Goal: Check status: Check status

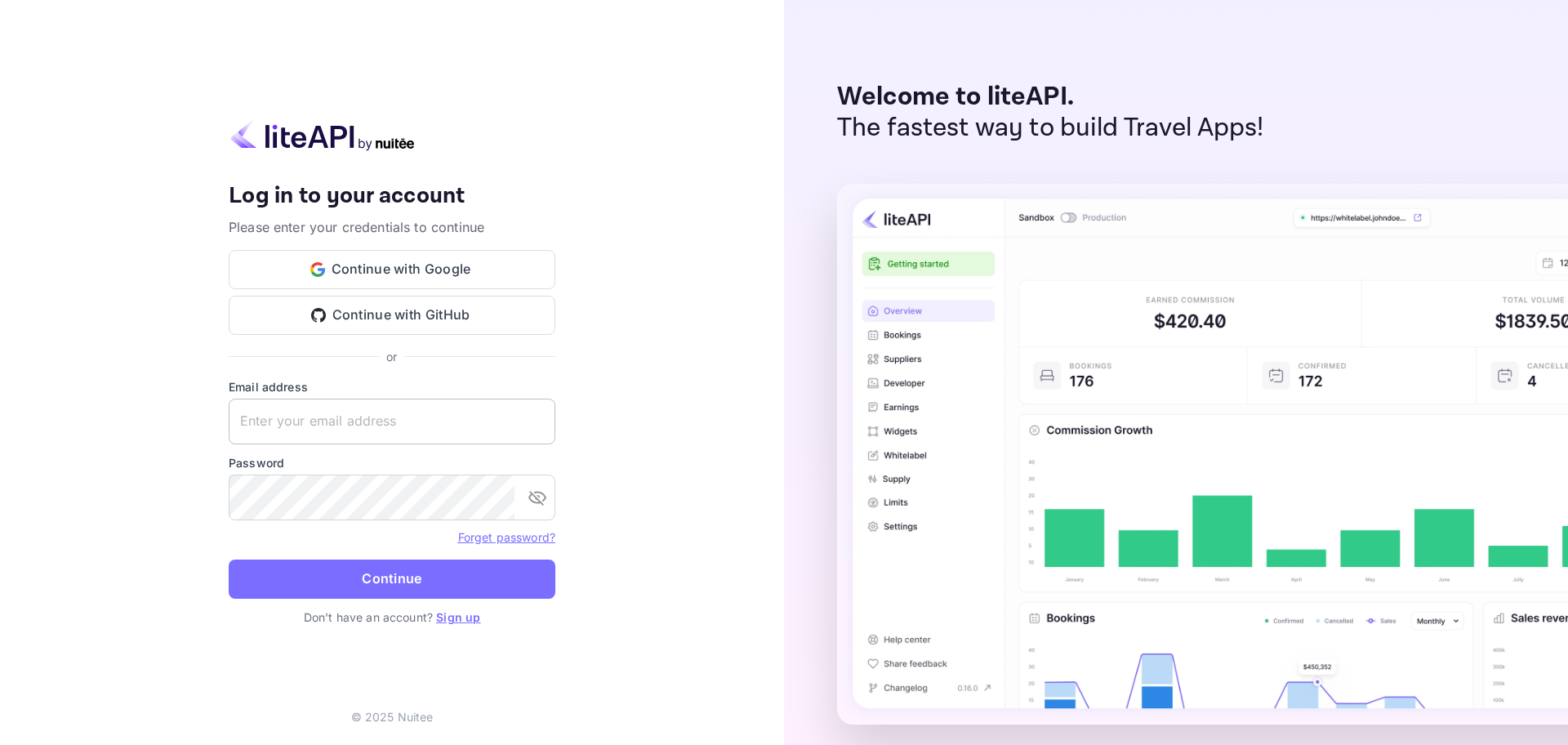
click at [360, 417] on input "text" at bounding box center [392, 422] width 327 height 46
paste input "[EMAIL_ADDRESS][DOMAIN_NAME]"
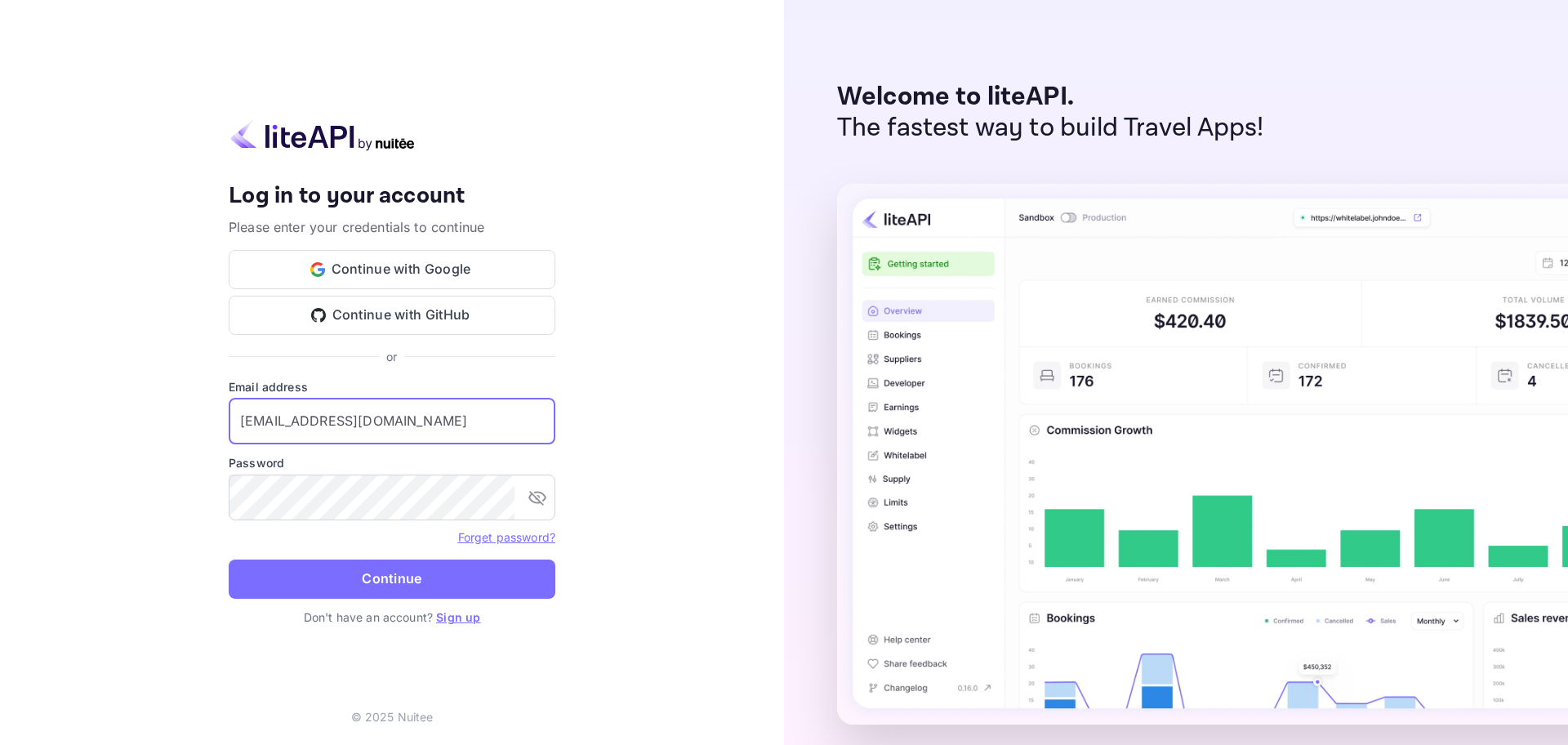
type input "[EMAIL_ADDRESS][DOMAIN_NAME]"
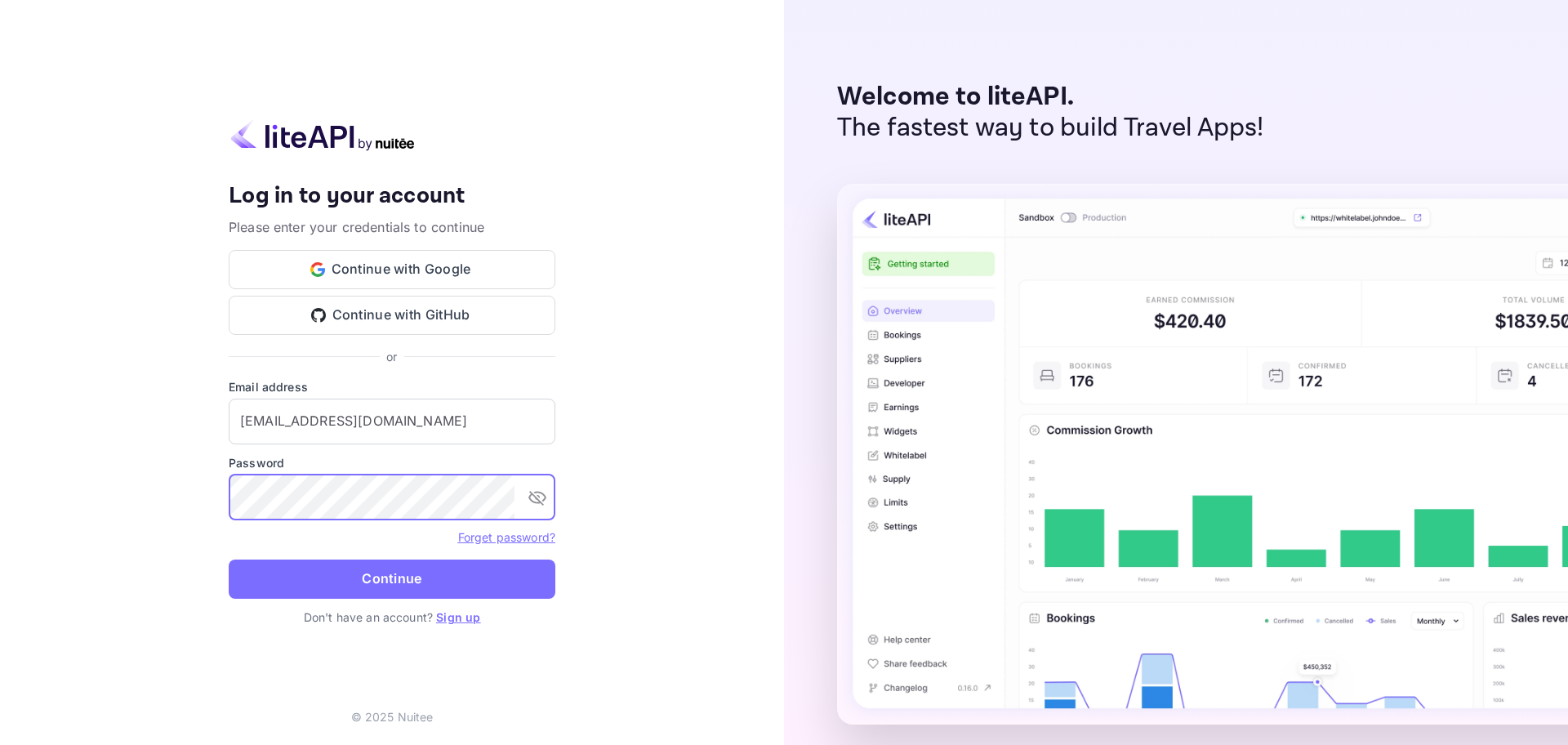
click at [229, 560] on button "Continue" at bounding box center [392, 579] width 327 height 39
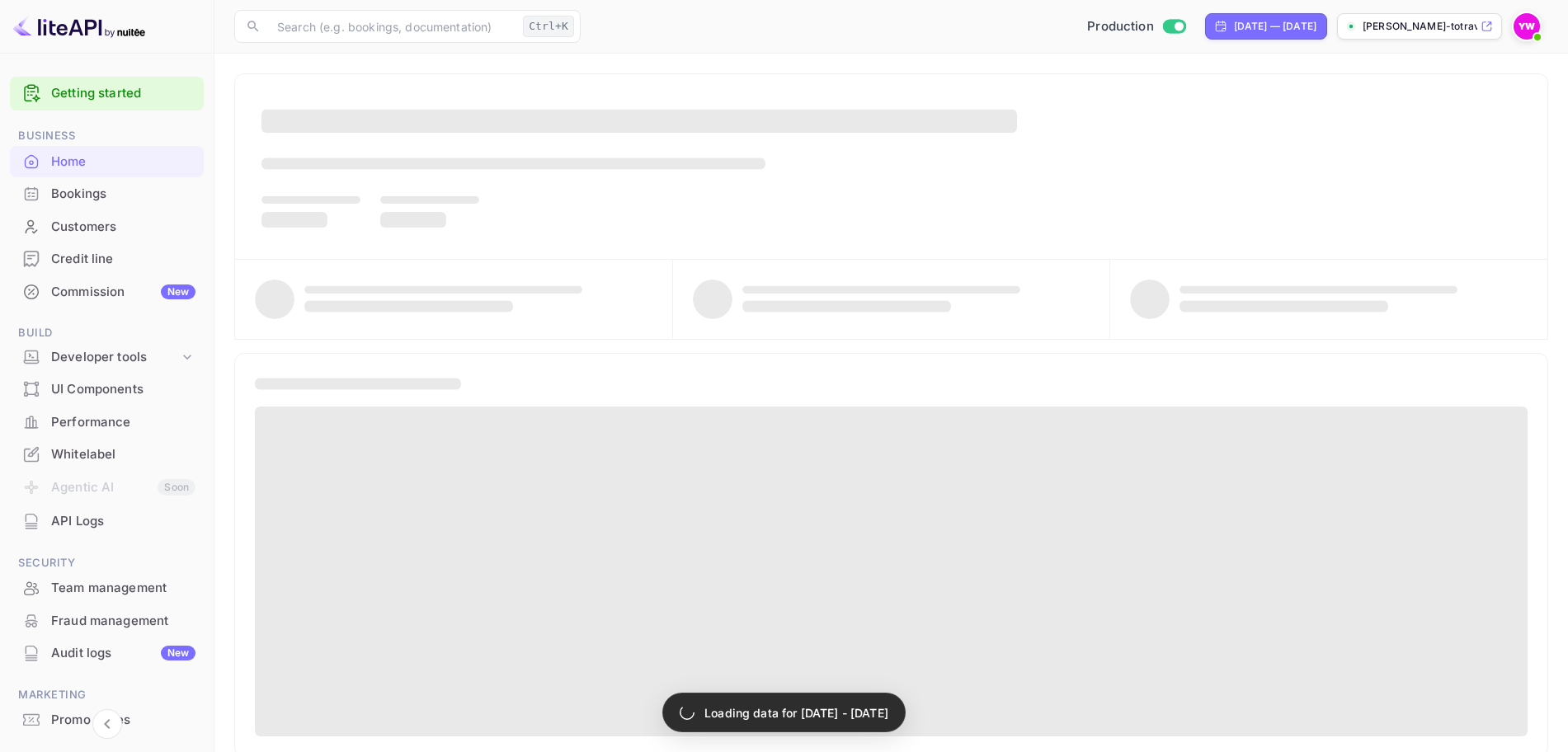
click at [78, 183] on div "Bookings" at bounding box center [107, 195] width 194 height 32
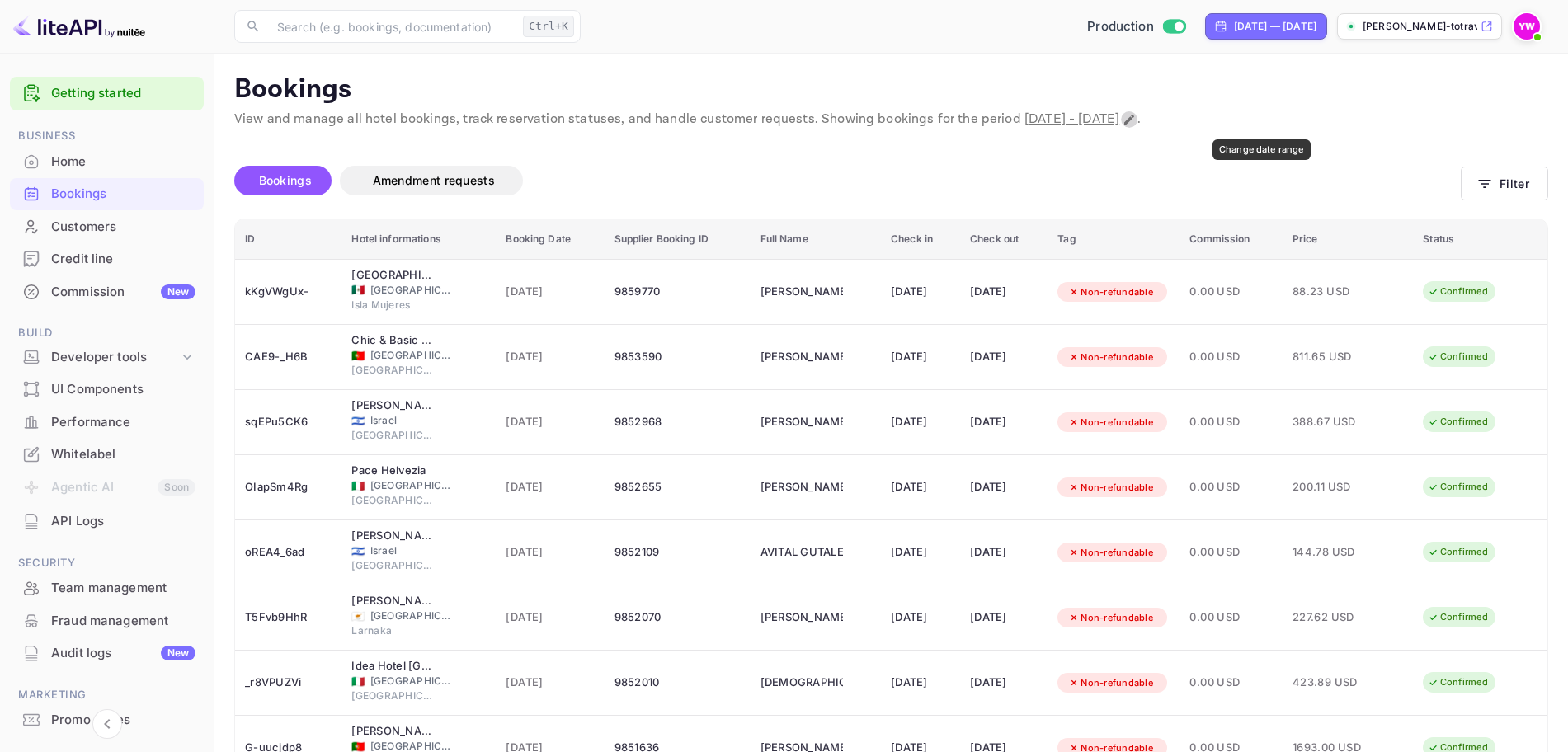
click at [1135, 118] on icon "Change date range" at bounding box center [1130, 120] width 10 height 10
select select "8"
select select "2025"
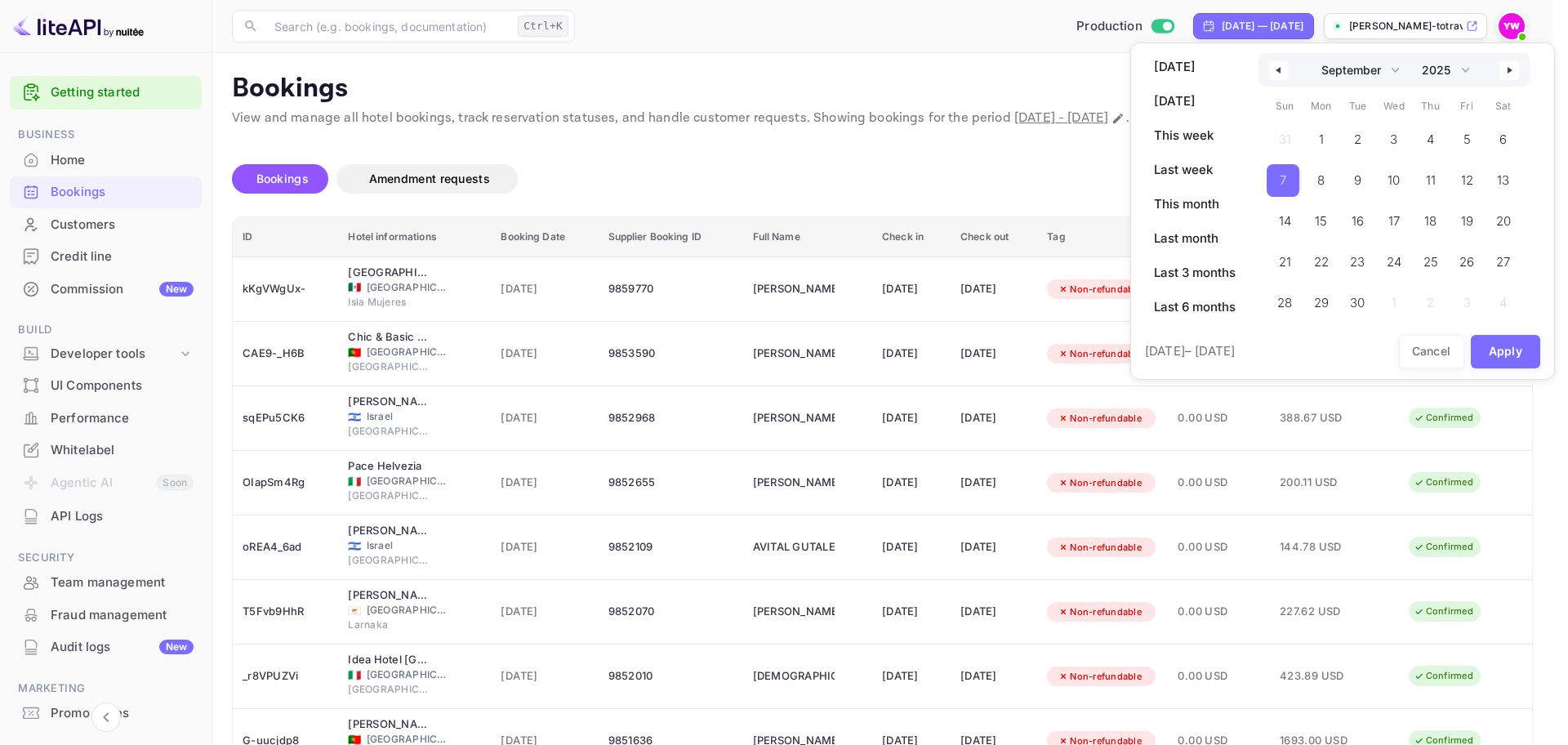
click at [1273, 175] on span "7" at bounding box center [1282, 180] width 33 height 33
click at [1507, 354] on button "Apply" at bounding box center [1506, 352] width 70 height 34
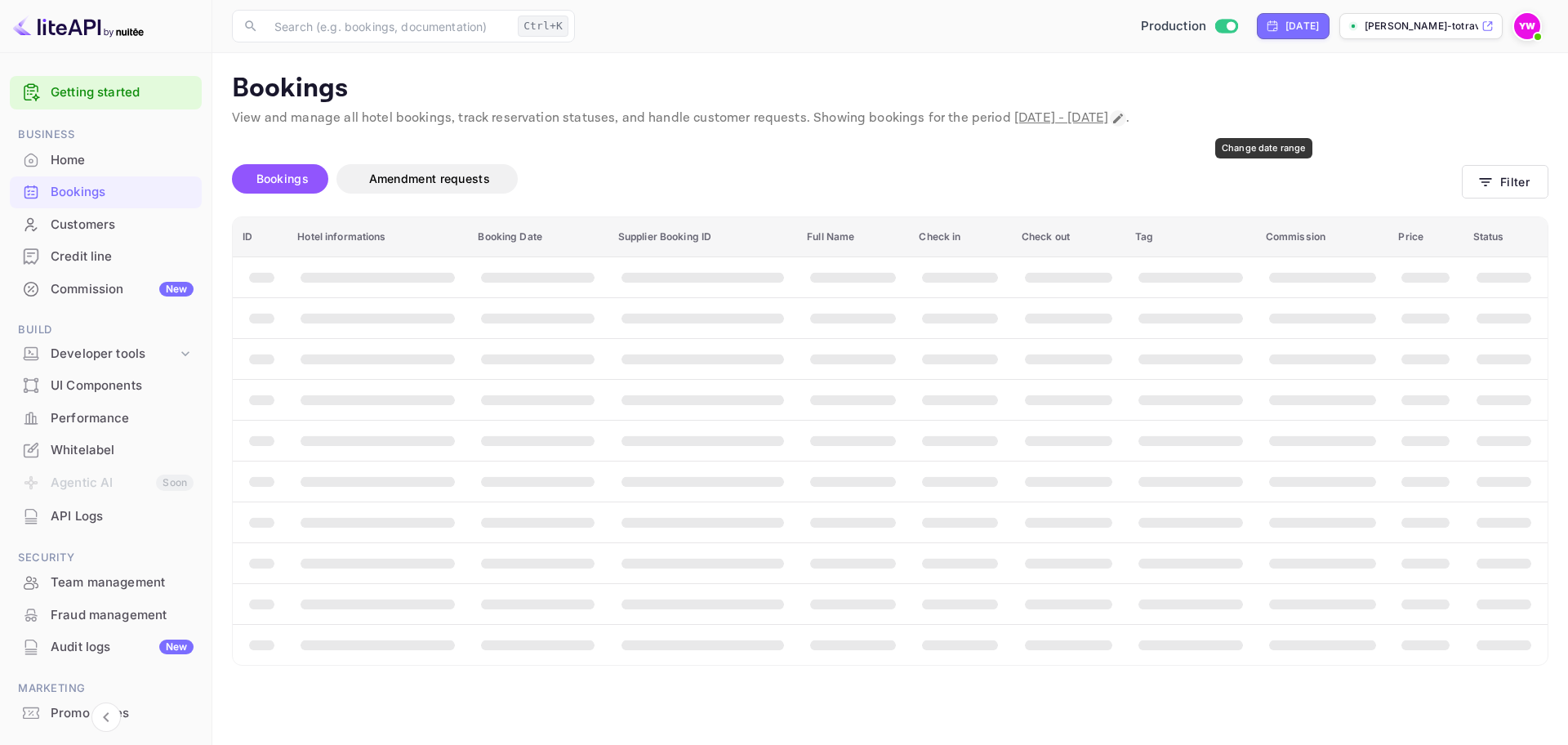
click at [1125, 121] on icon "Change date range" at bounding box center [1118, 119] width 13 height 13
select select "8"
select select "2025"
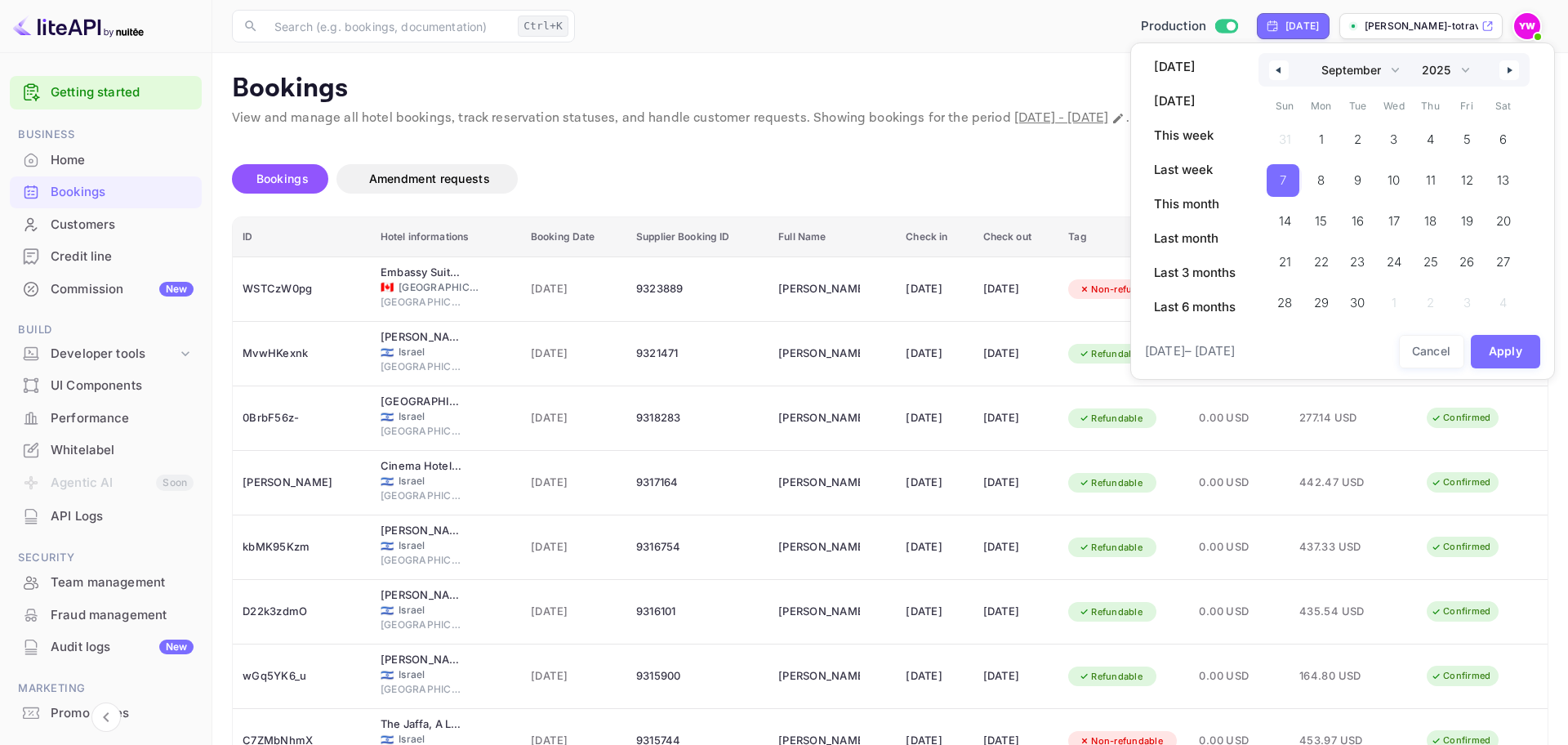
click at [1511, 65] on button "button" at bounding box center [1509, 70] width 19 height 19
select select "9"
click at [1349, 171] on span "7" at bounding box center [1358, 180] width 37 height 33
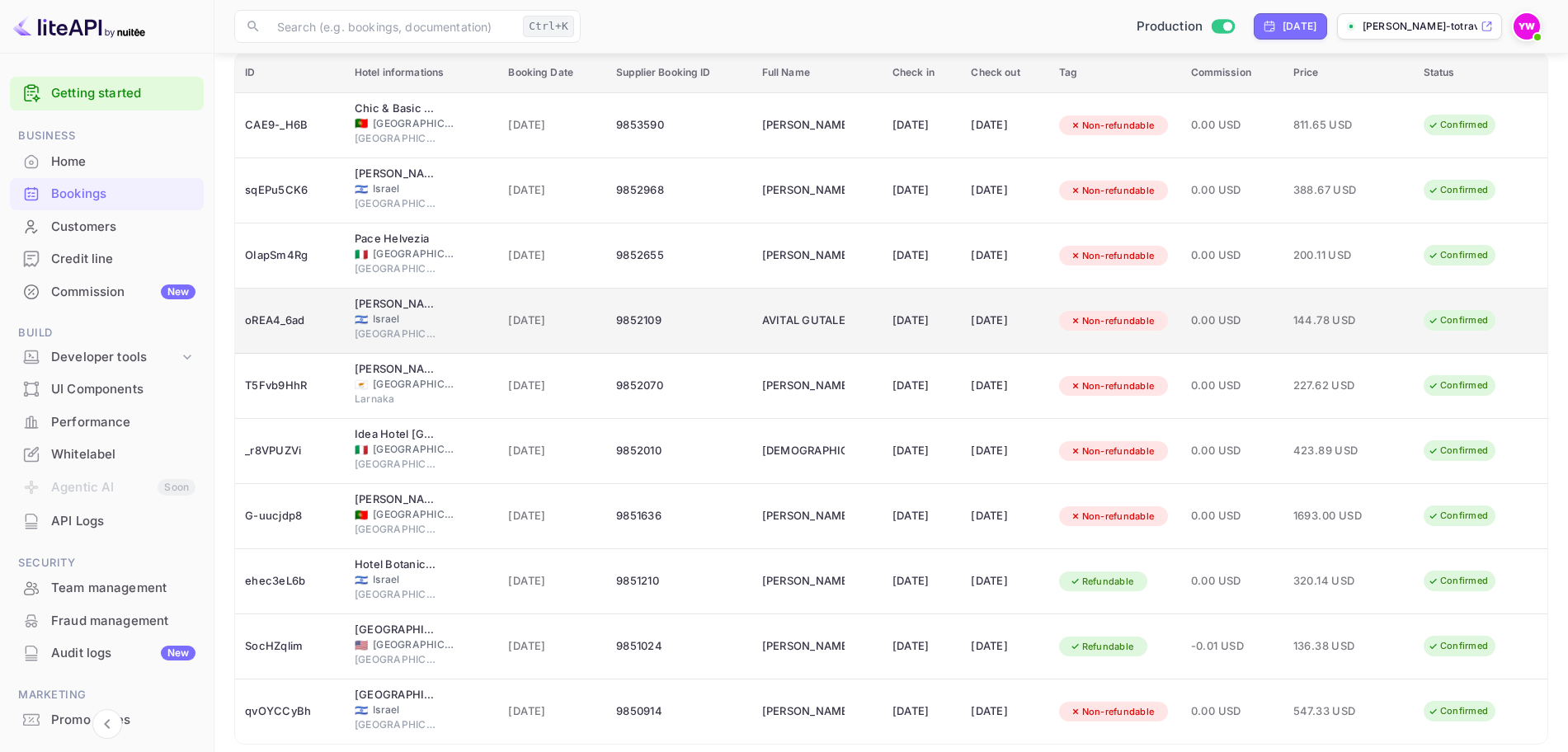
scroll to position [22, 0]
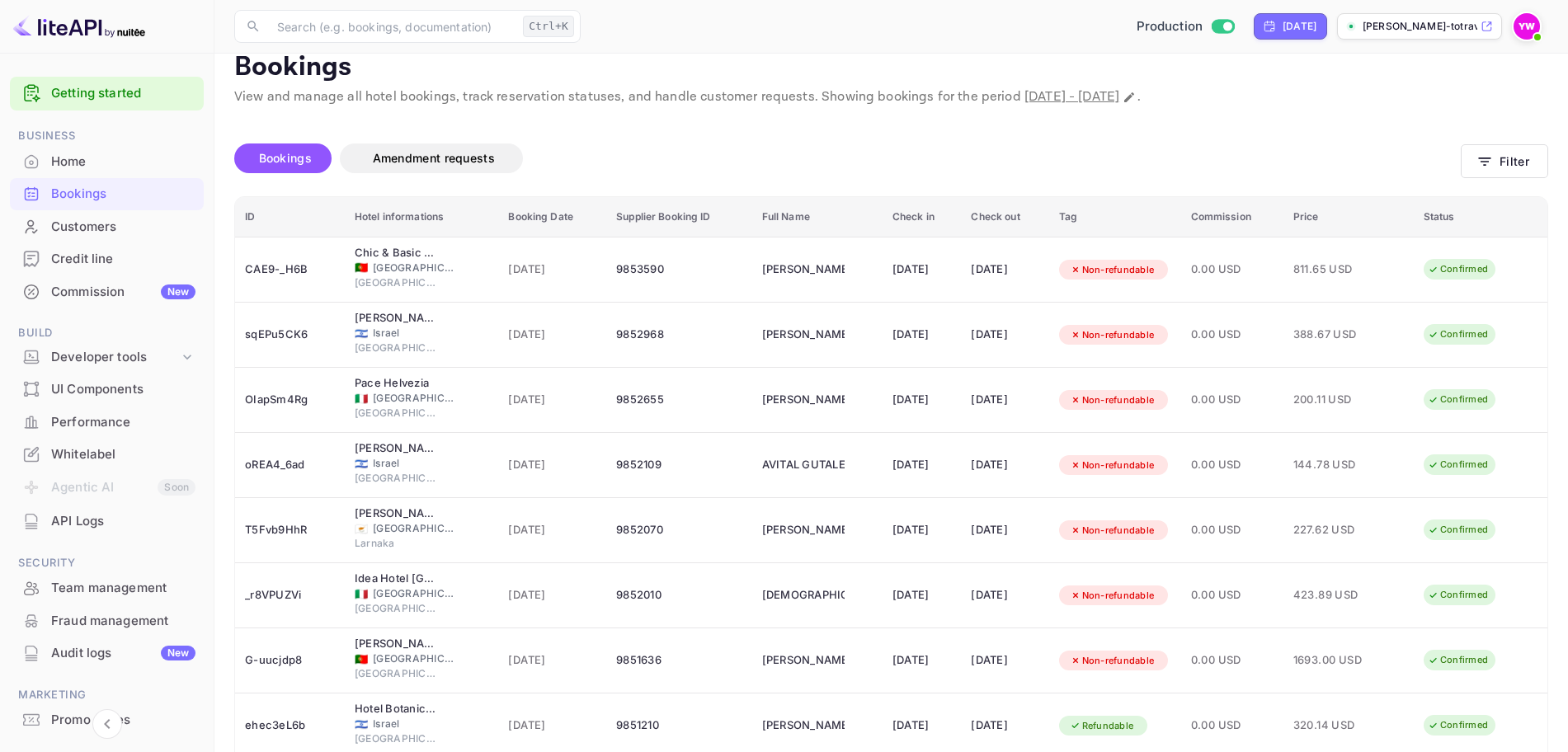
click at [884, 214] on th "Check in" at bounding box center [922, 217] width 80 height 41
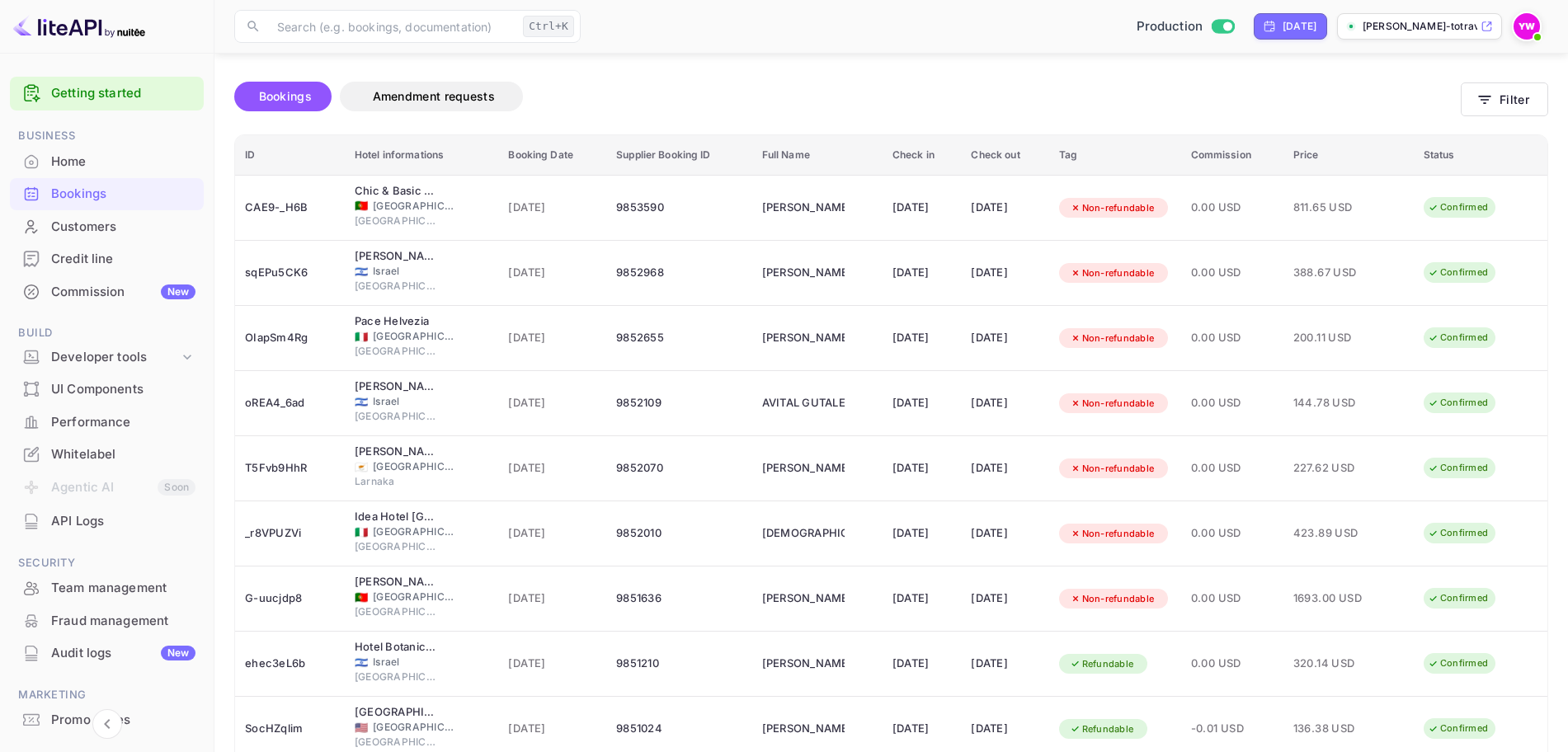
scroll to position [0, 0]
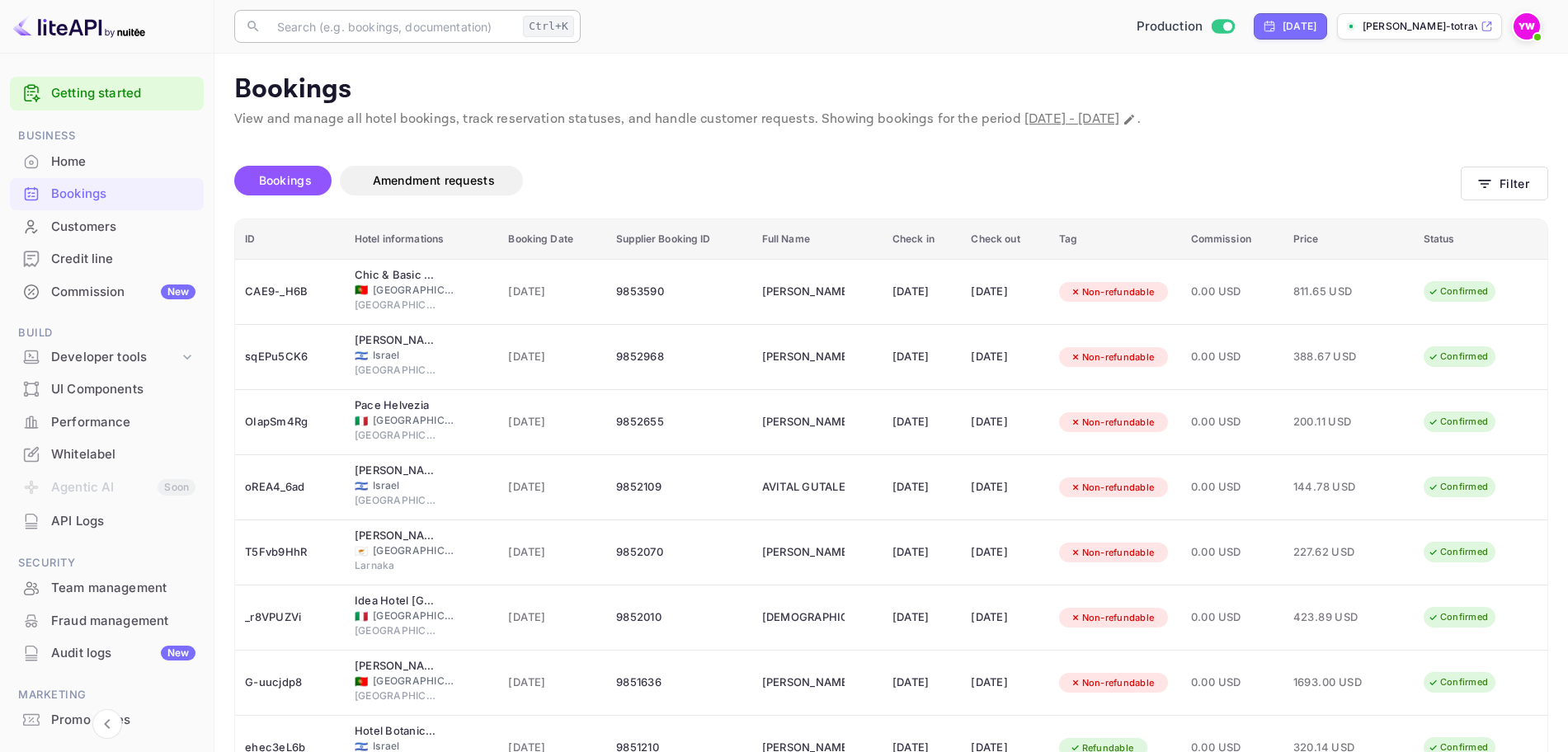
click at [422, 23] on input "text" at bounding box center [392, 26] width 249 height 33
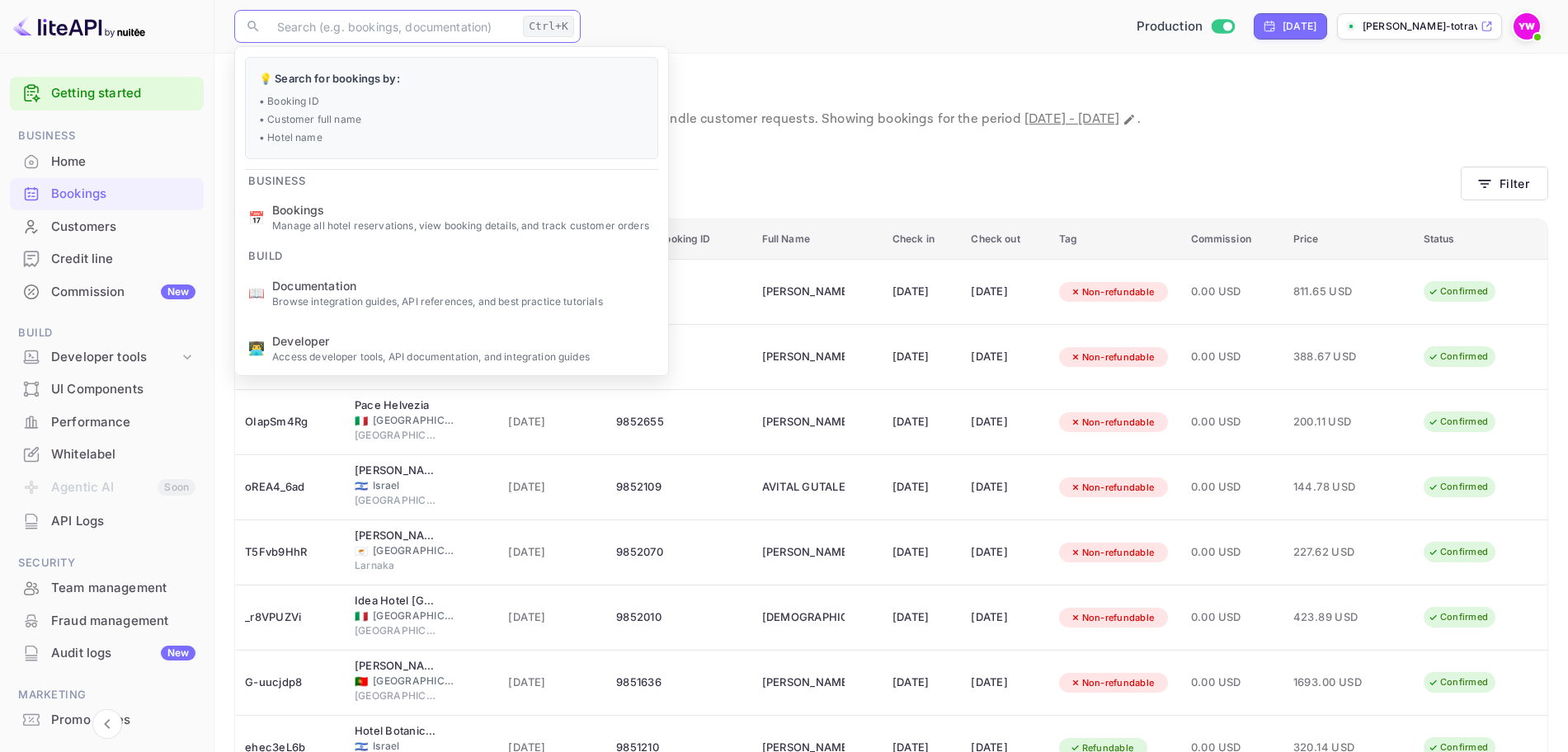
paste input "[PERSON_NAME]"
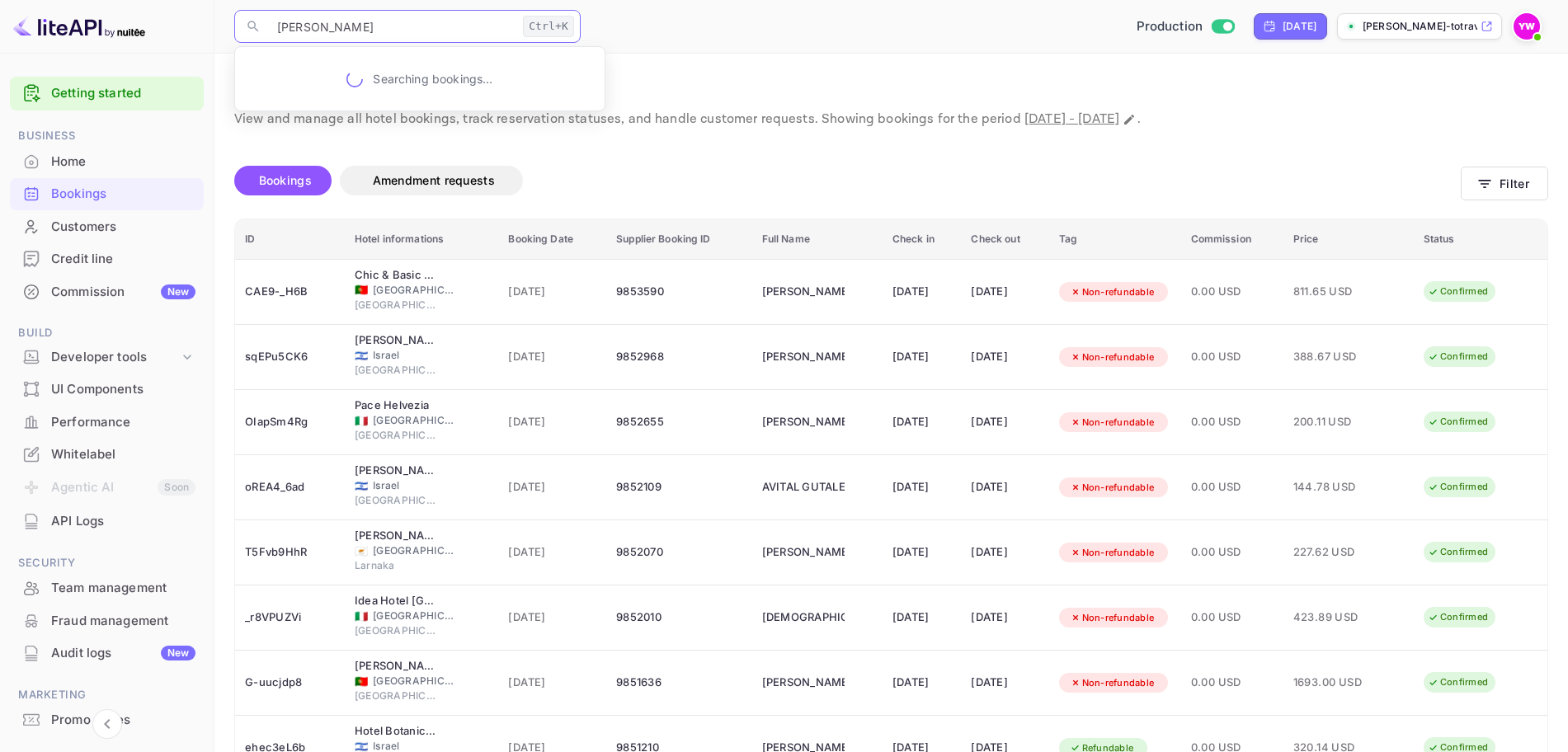
type input "[PERSON_NAME]"
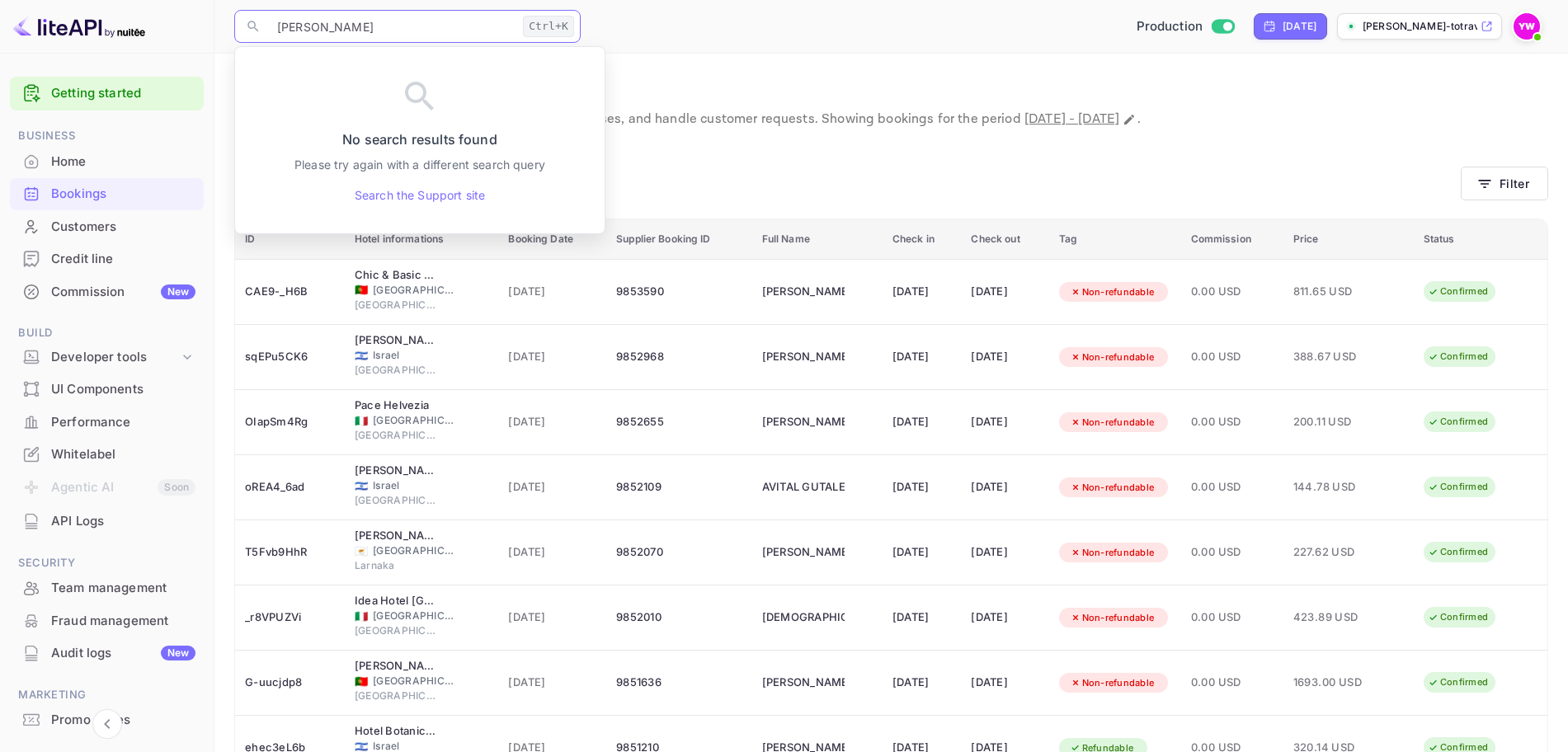
click at [435, 8] on div "​ [PERSON_NAME] Ctrl+K ​ Production [DATE] [PERSON_NAME]-totravel..." at bounding box center [891, 26] width 1354 height 52
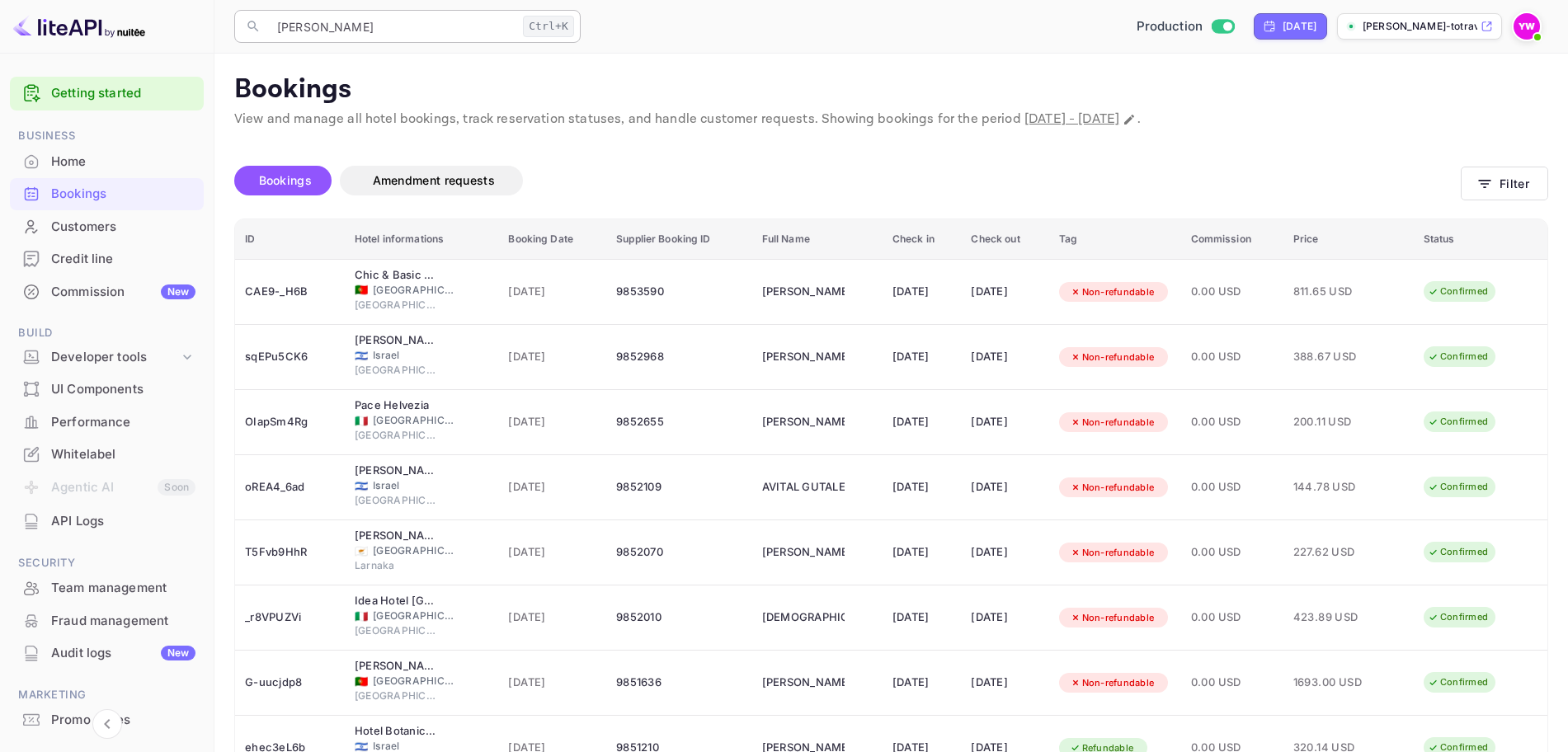
click at [411, 25] on input "[PERSON_NAME]" at bounding box center [392, 26] width 249 height 33
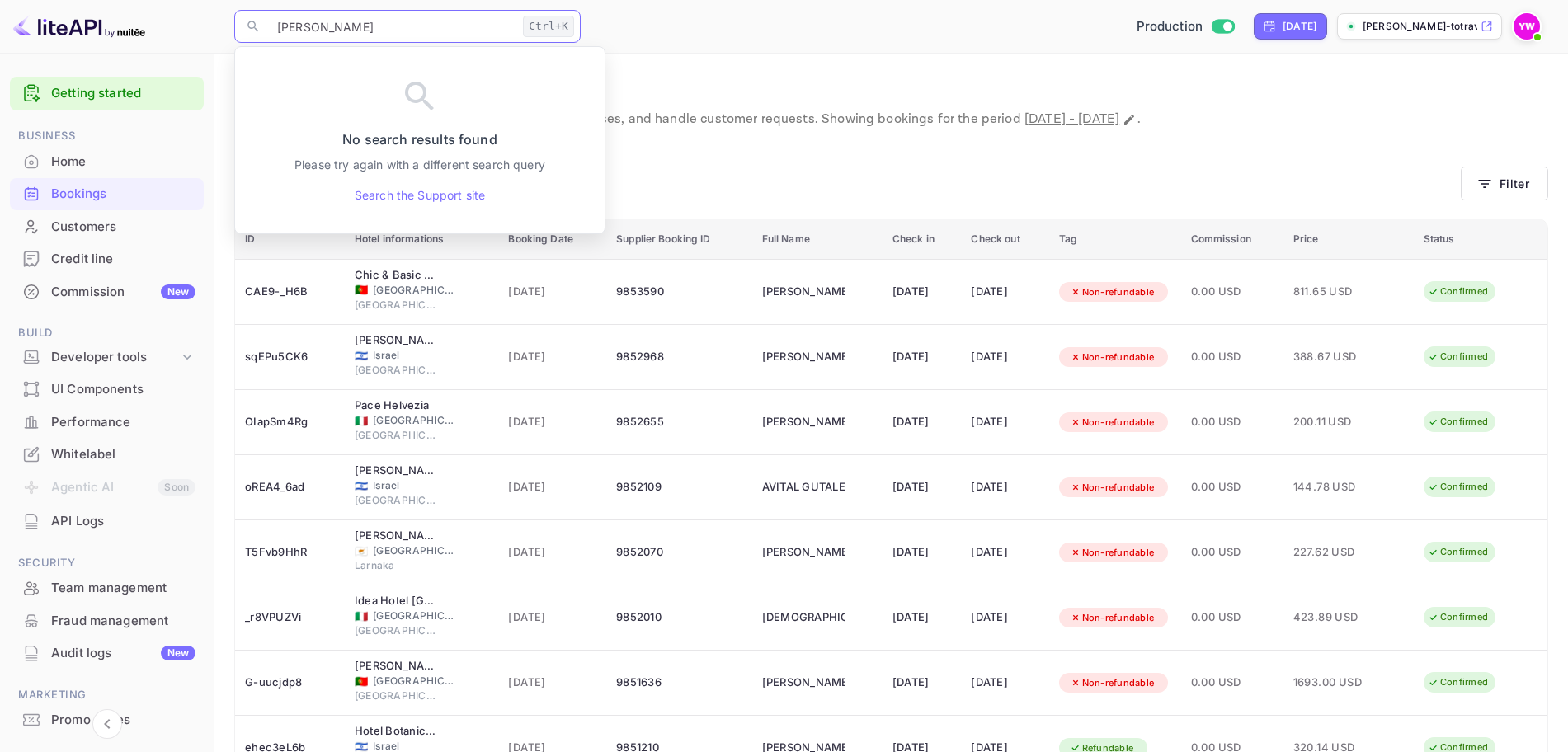
click at [832, 174] on div "Bookings Amendment requests" at bounding box center [848, 180] width 1227 height 30
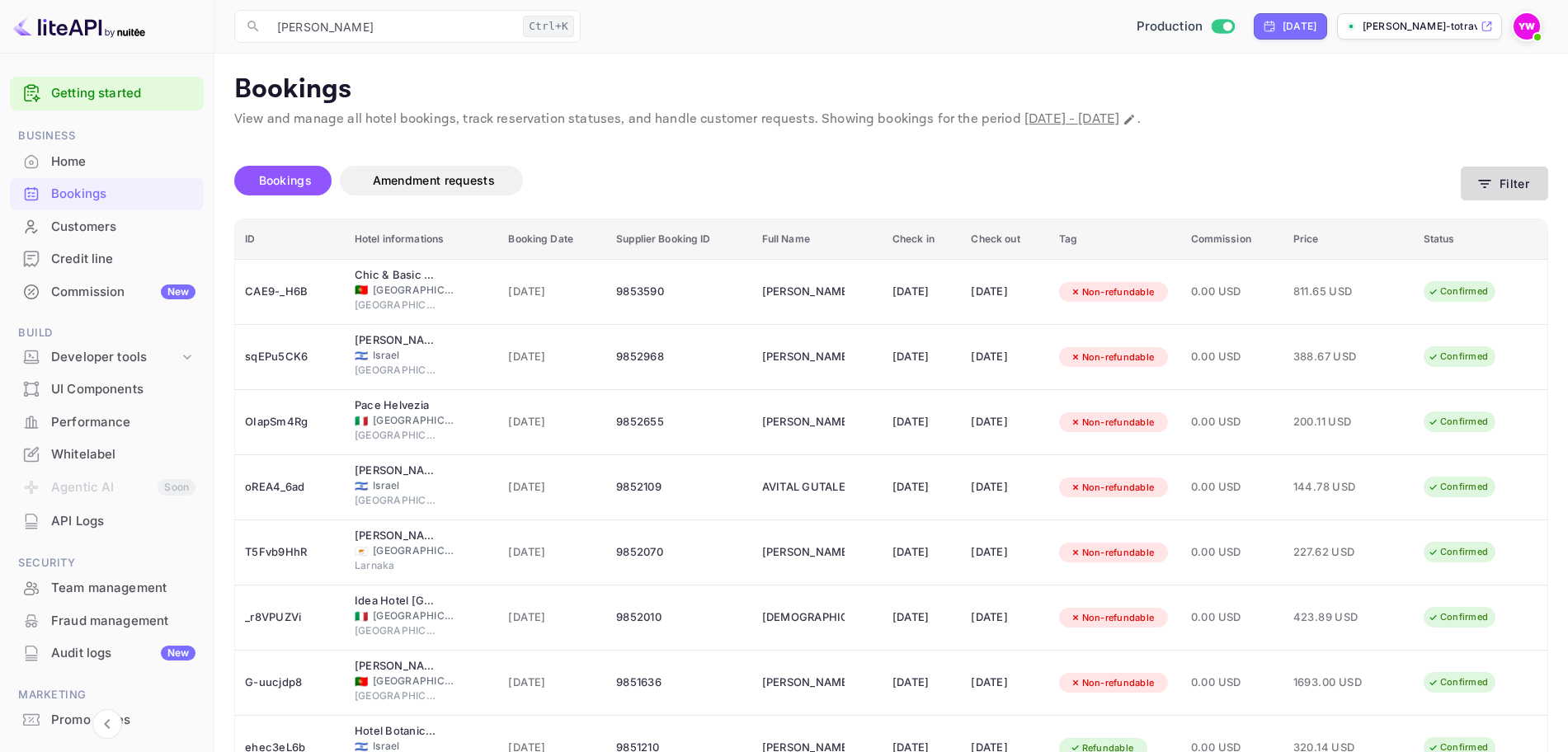
click at [1510, 178] on button "Filter" at bounding box center [1505, 184] width 87 height 34
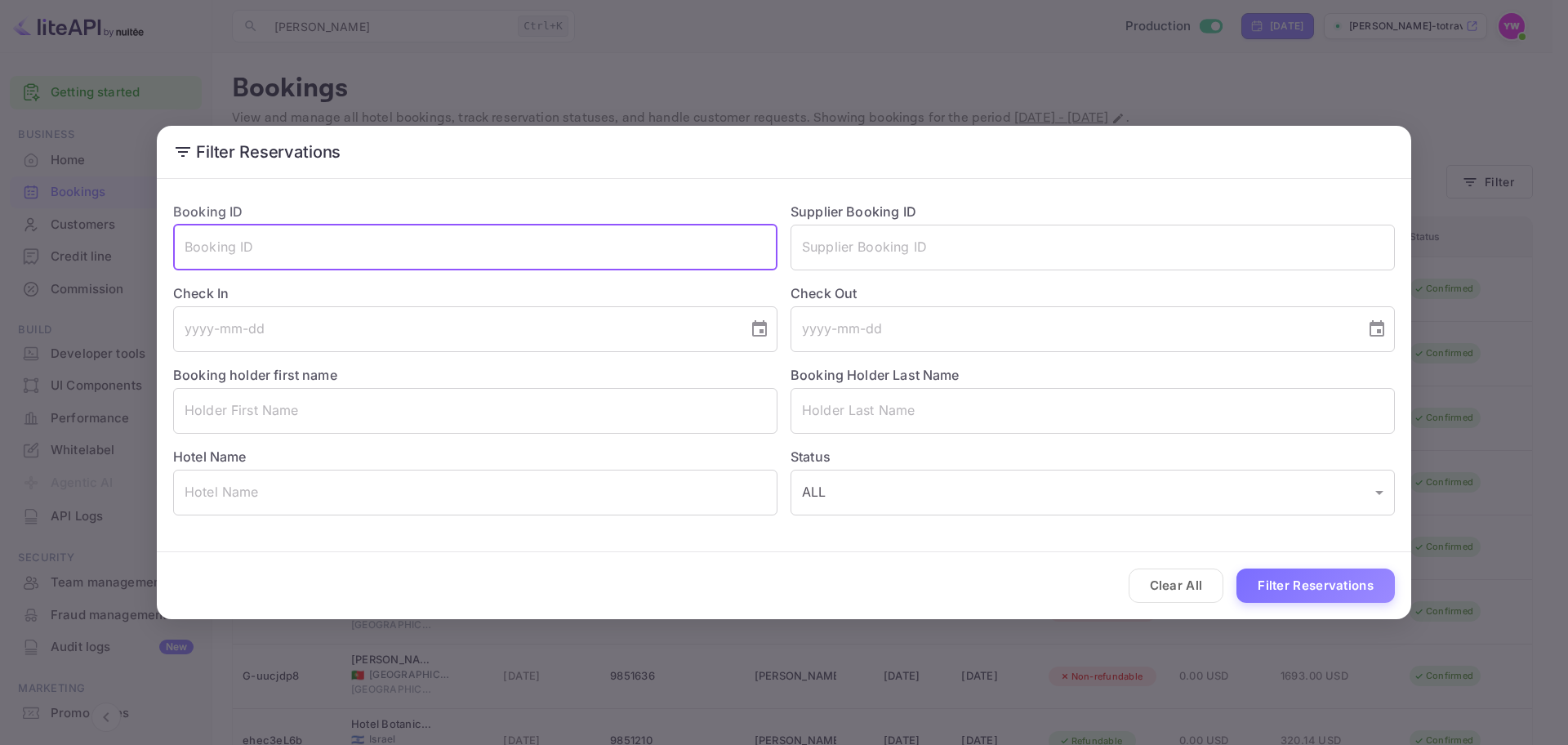
click at [326, 268] on input "text" at bounding box center [475, 247] width 604 height 46
click at [463, 418] on input "text" at bounding box center [475, 411] width 604 height 46
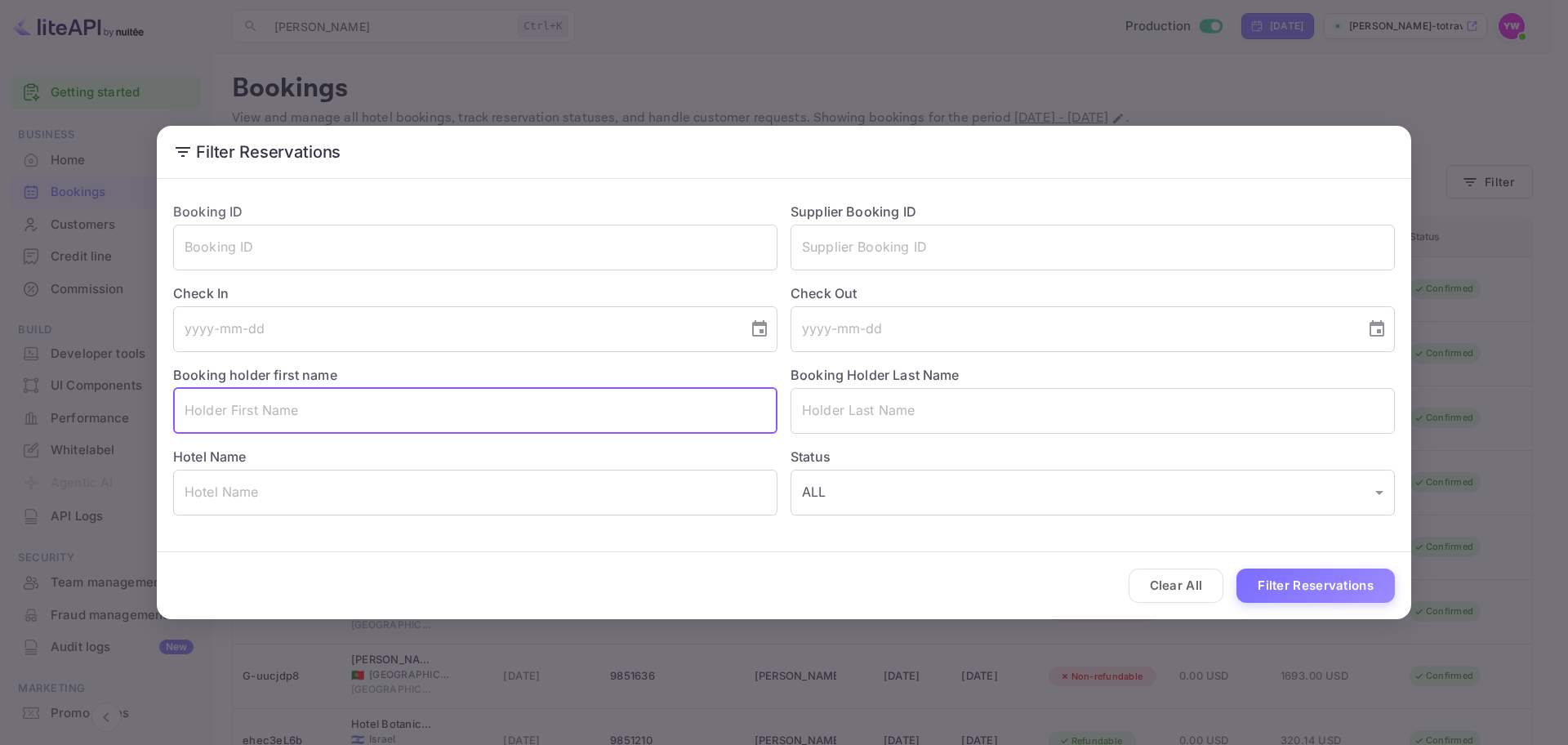
paste input "[PERSON_NAME]"
type input "[PERSON_NAME]"
click at [1297, 587] on button "Filter Reservations" at bounding box center [1315, 587] width 158 height 35
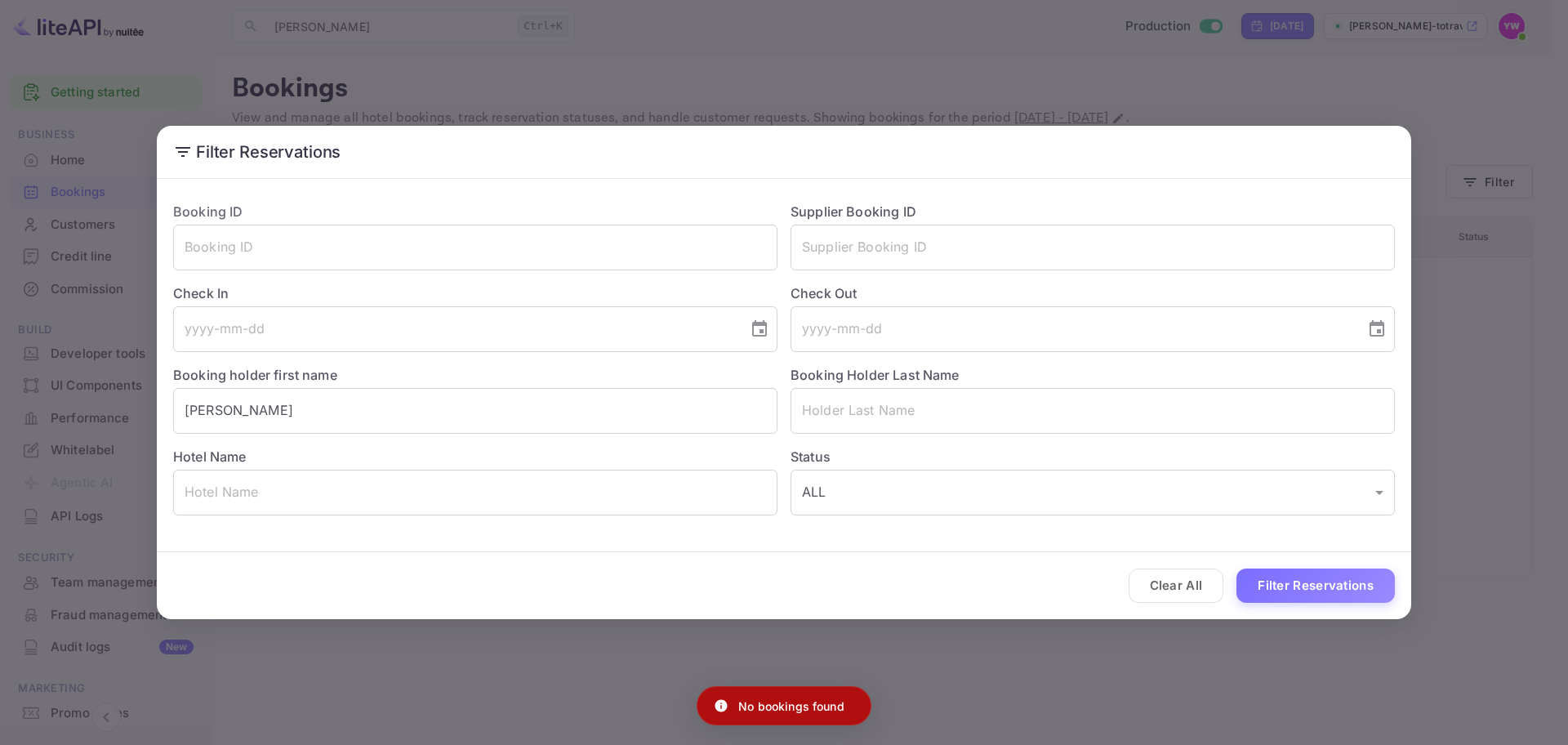
click at [1487, 199] on div "Filter Reservations Booking ID ​ Supplier Booking ID ​ Check In ​ Check Out ​ B…" at bounding box center [784, 372] width 1568 height 745
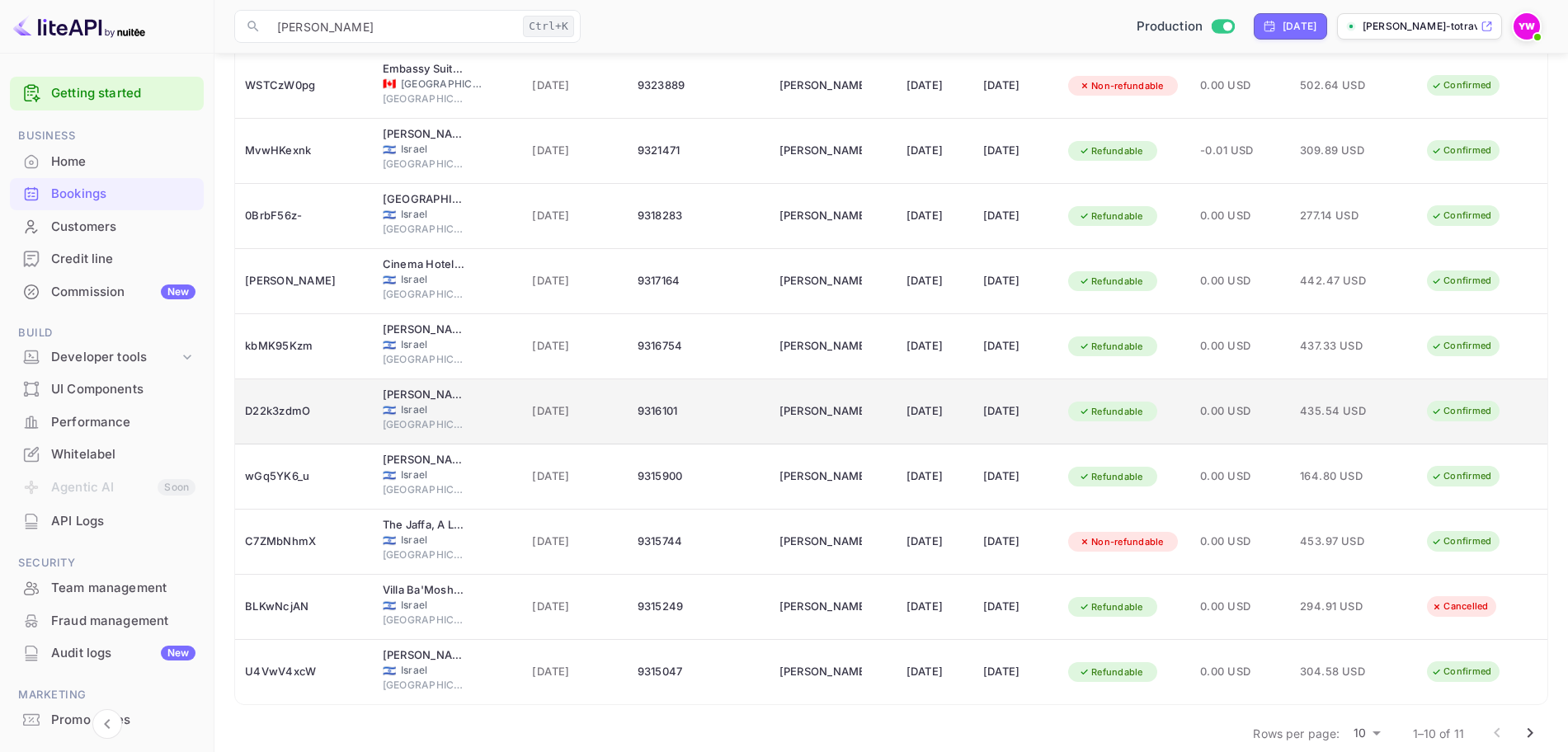
scroll to position [228, 0]
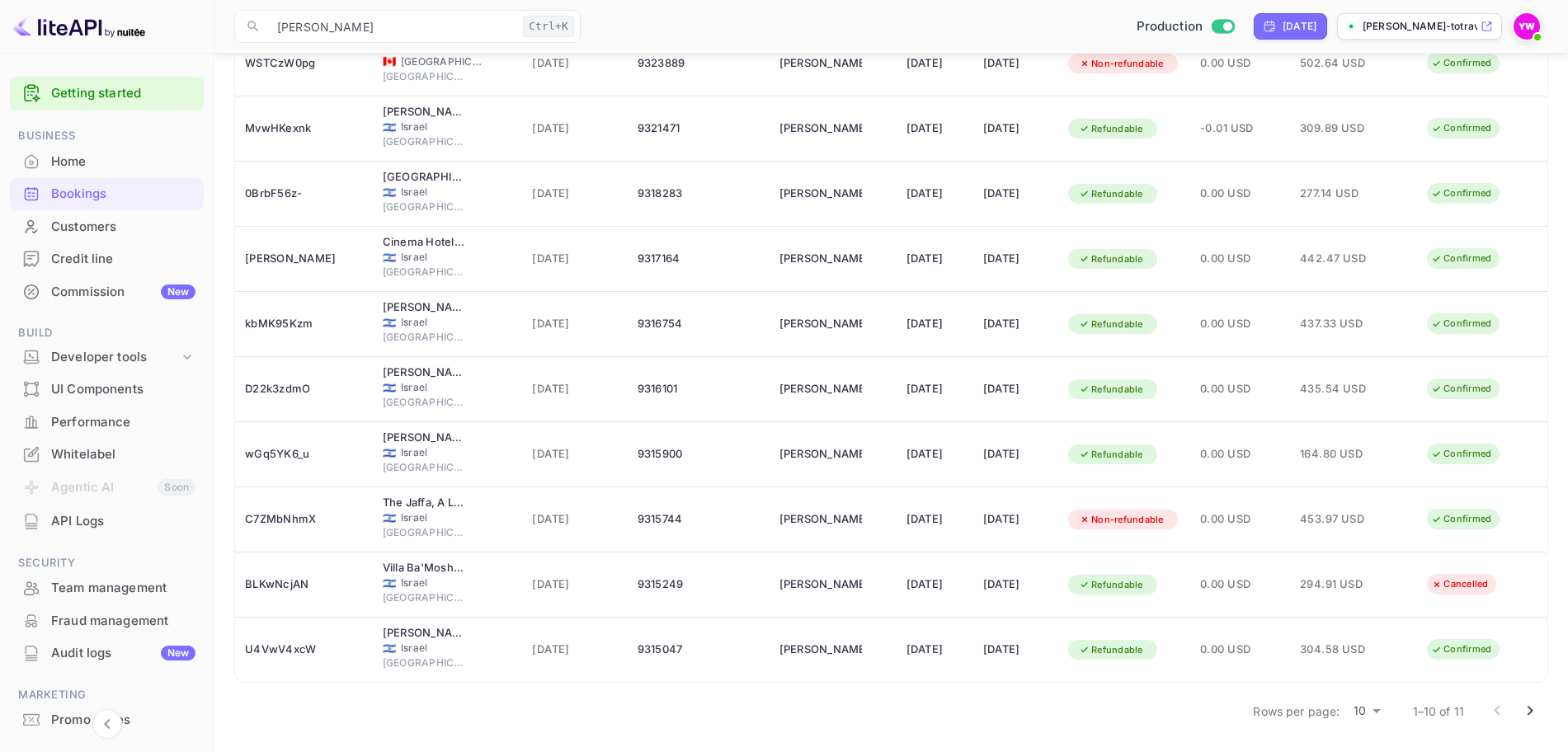
click at [1531, 708] on icon "Go to next page" at bounding box center [1531, 711] width 6 height 10
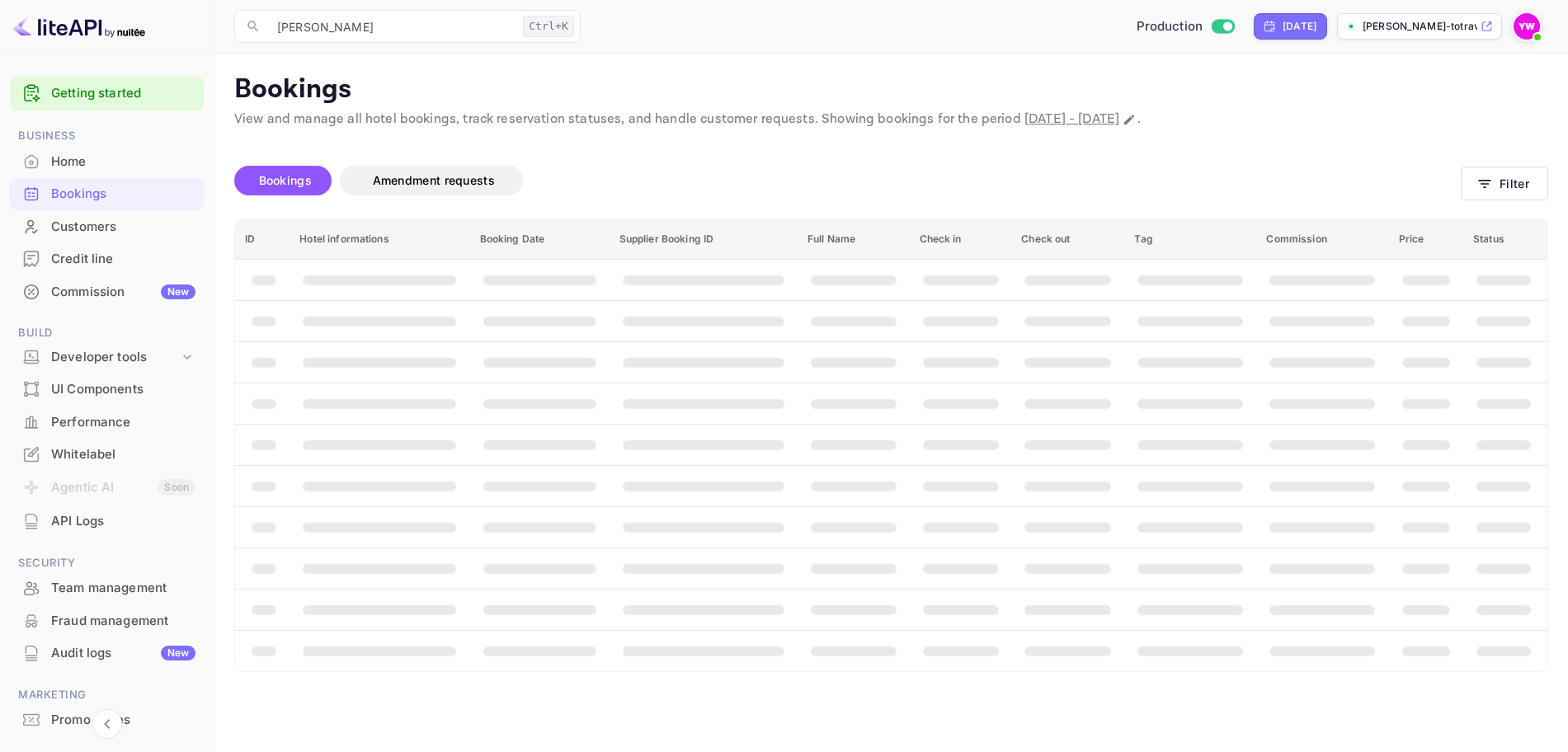
scroll to position [0, 0]
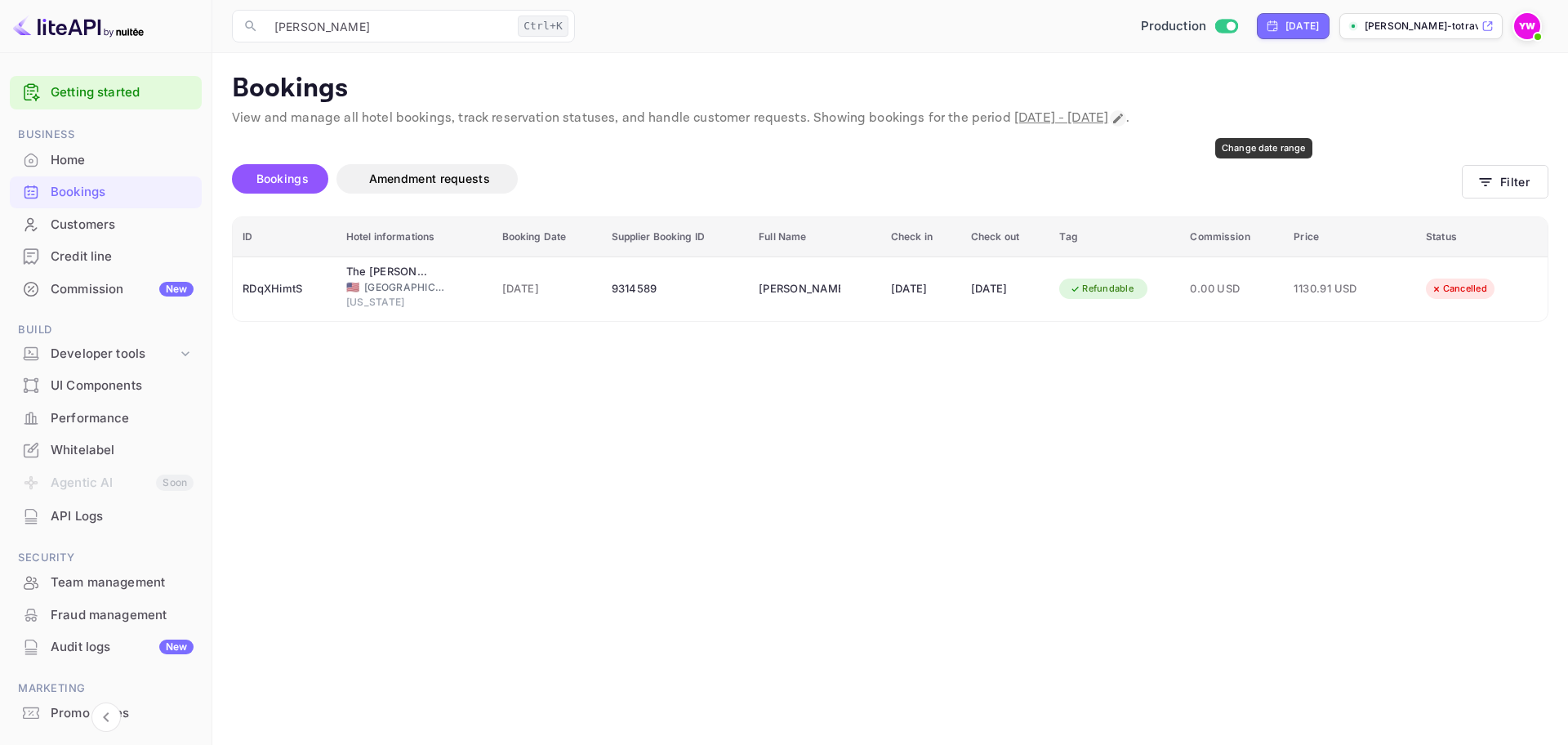
click at [1125, 119] on icon "Change date range" at bounding box center [1118, 119] width 13 height 13
select select "8"
select select "2025"
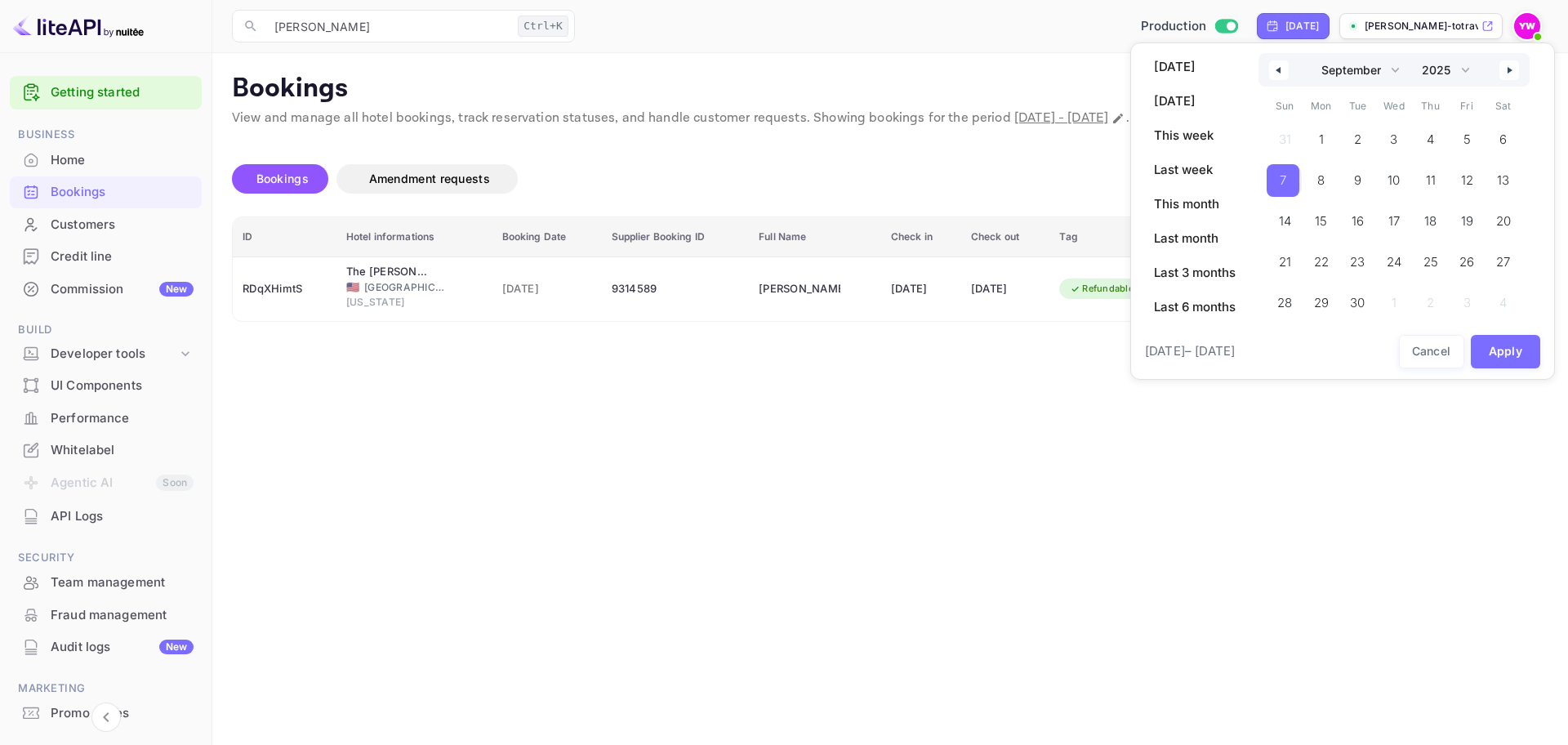
click at [1512, 62] on button "button" at bounding box center [1509, 70] width 19 height 19
select select "9"
click at [1366, 179] on span "7" at bounding box center [1358, 180] width 37 height 33
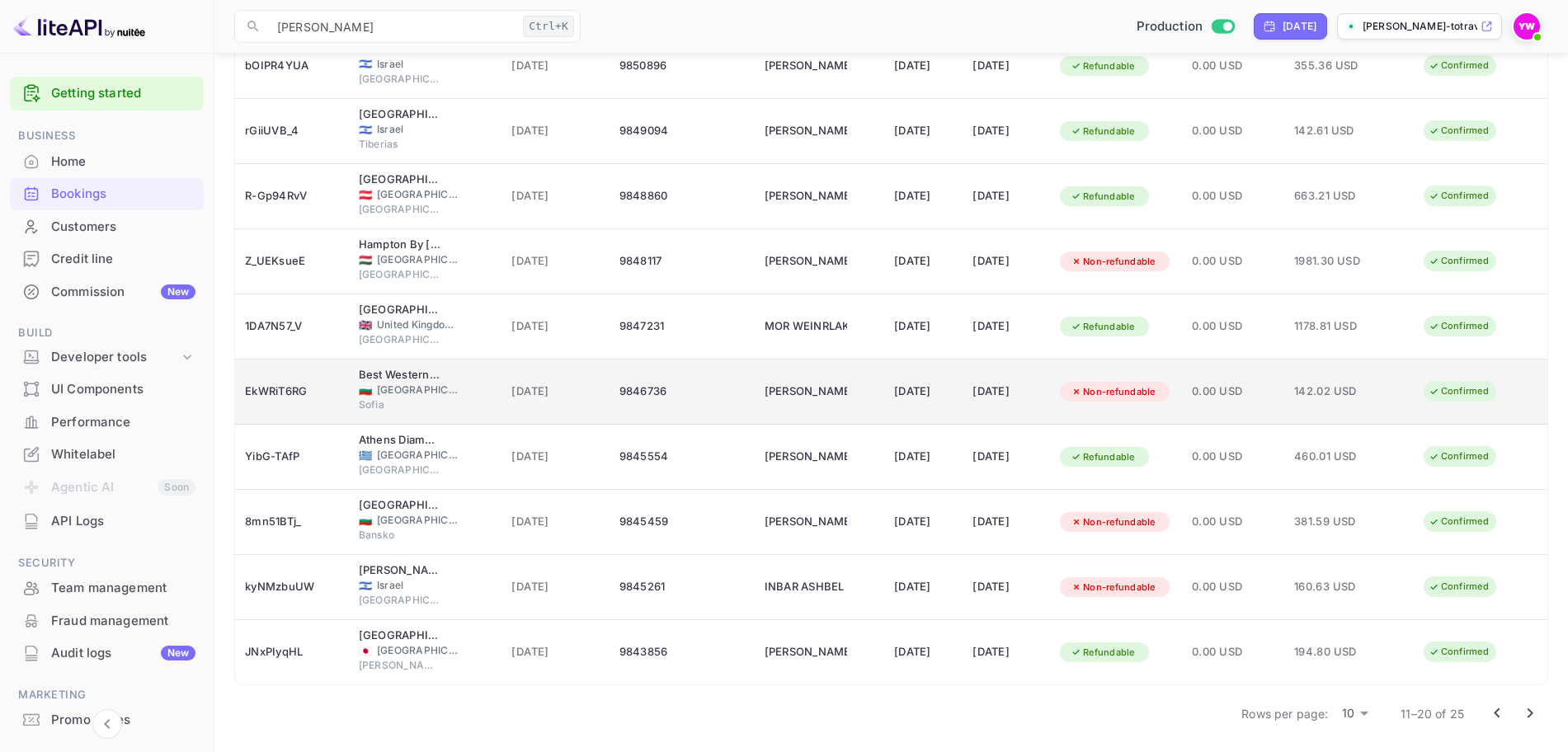
scroll to position [228, 0]
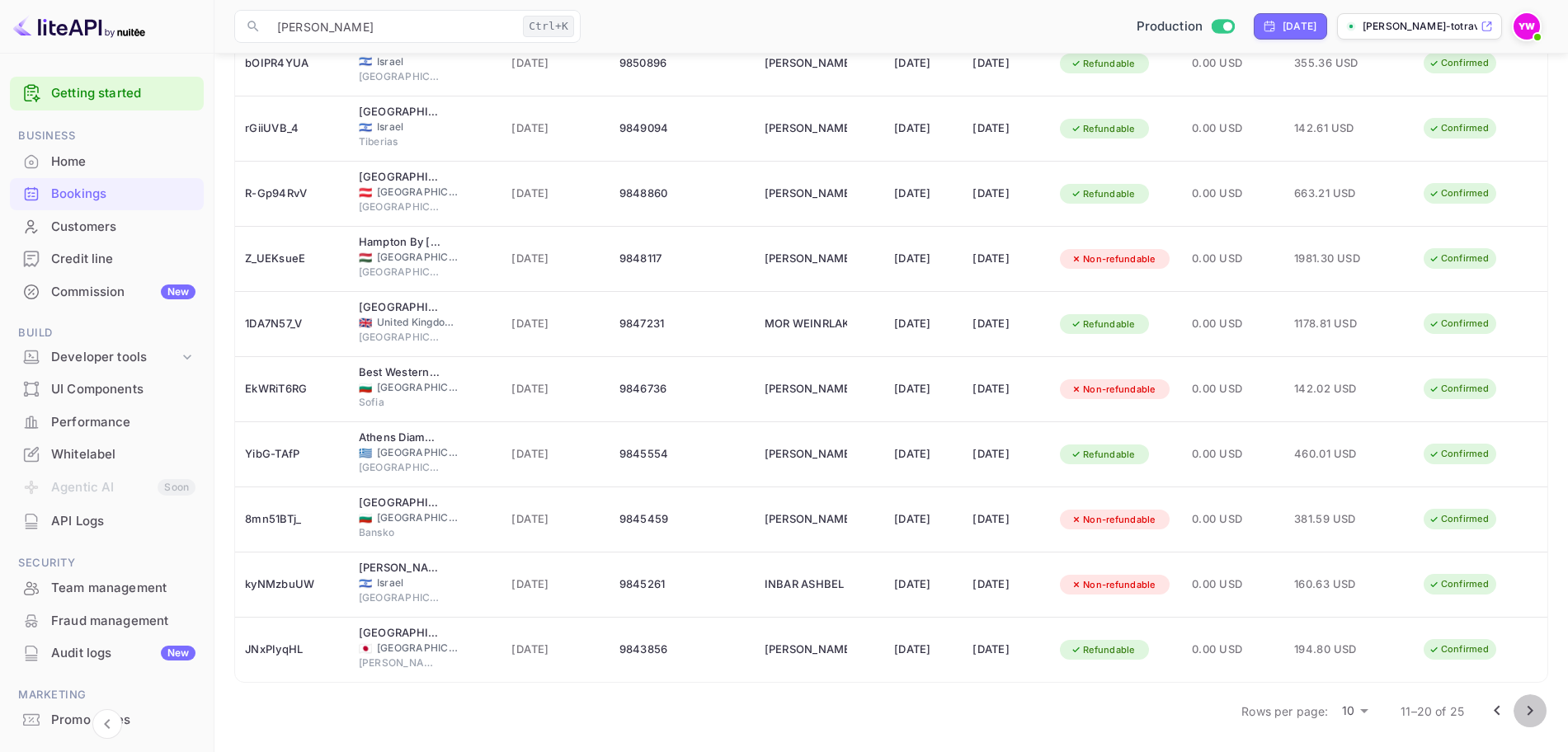
click at [1526, 711] on icon "Go to next page" at bounding box center [1530, 711] width 19 height 19
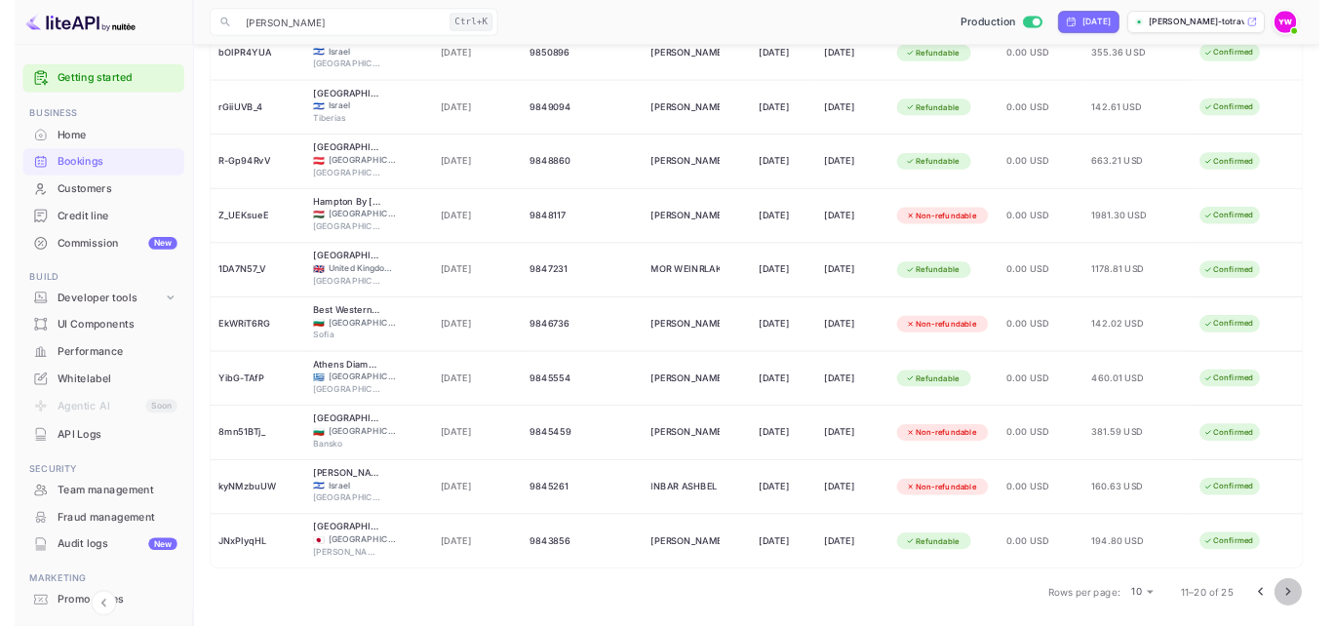
scroll to position [0, 0]
